Goal: Entertainment & Leisure: Consume media (video, audio)

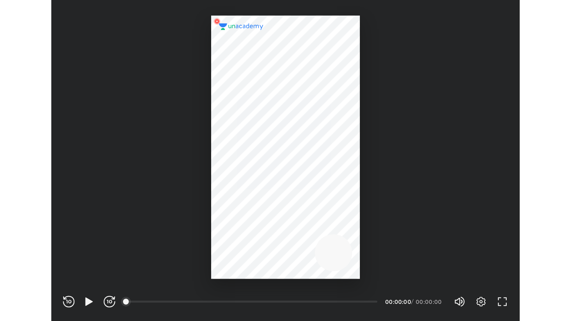
scroll to position [247, 360]
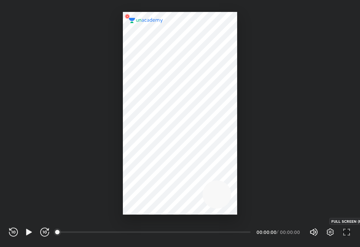
click at [347, 231] on icon "button" at bounding box center [346, 231] width 9 height 9
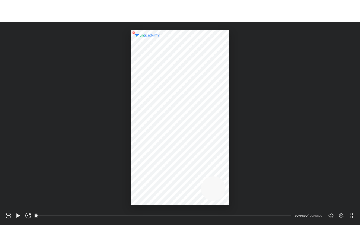
scroll to position [321, 571]
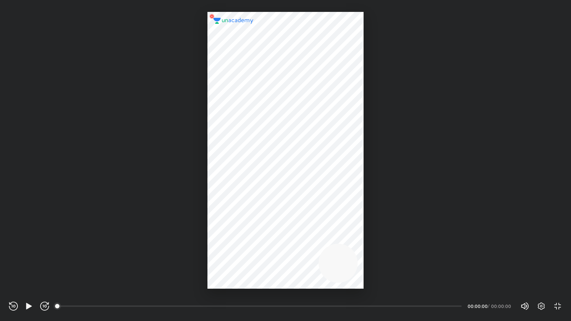
drag, startPoint x: 541, startPoint y: 308, endPoint x: 538, endPoint y: 302, distance: 7.0
click at [359, 246] on div "Volume (M) 100% Settings EXIT FULL SCREEN (F)" at bounding box center [542, 306] width 42 height 11
click at [359, 246] on icon "button" at bounding box center [541, 306] width 9 height 9
click at [359, 246] on div "Off" at bounding box center [529, 279] width 18 height 10
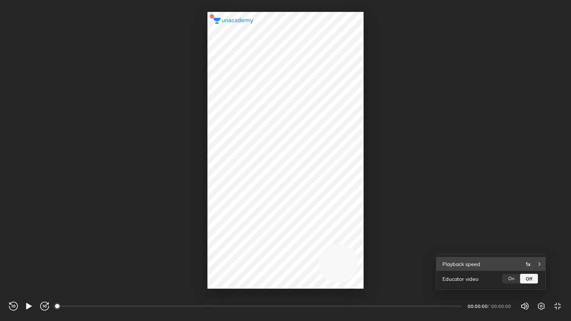
click at [359, 246] on div "Playback speed 1x" at bounding box center [491, 264] width 109 height 14
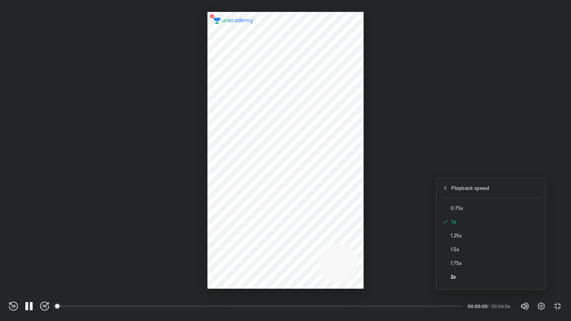
click at [359, 246] on h4 "2x" at bounding box center [495, 277] width 89 height 8
click at [359, 208] on div at bounding box center [285, 160] width 571 height 321
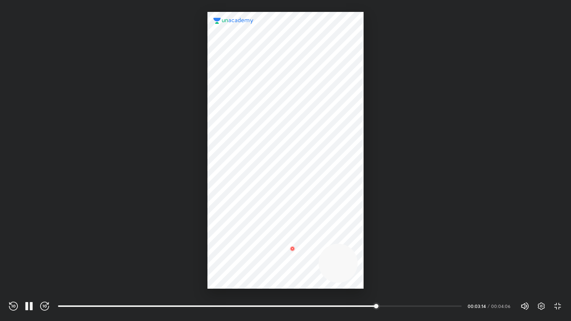
click at [359, 246] on div "Volume (M) 100% Settings EXIT FULL SCREEN (F)" at bounding box center [542, 306] width 42 height 11
click at [359, 246] on icon "button" at bounding box center [558, 306] width 9 height 9
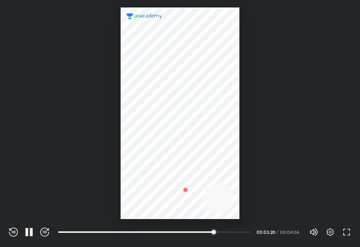
scroll to position [247, 360]
